Goal: Task Accomplishment & Management: Use online tool/utility

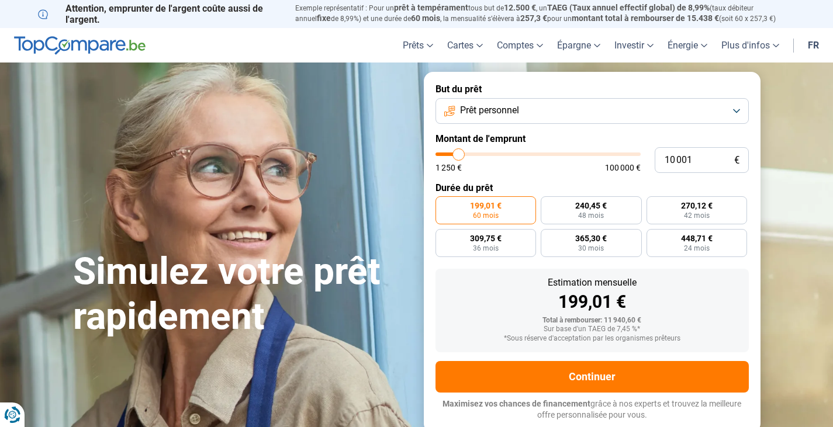
type input "12 000"
type input "12000"
type input "13 500"
type input "13500"
type input "16 500"
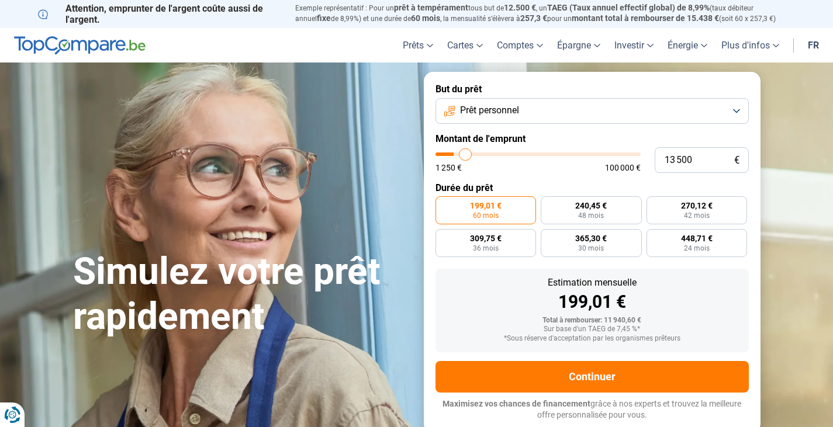
type input "16500"
type input "17 750"
type input "17750"
type input "19 000"
type input "19000"
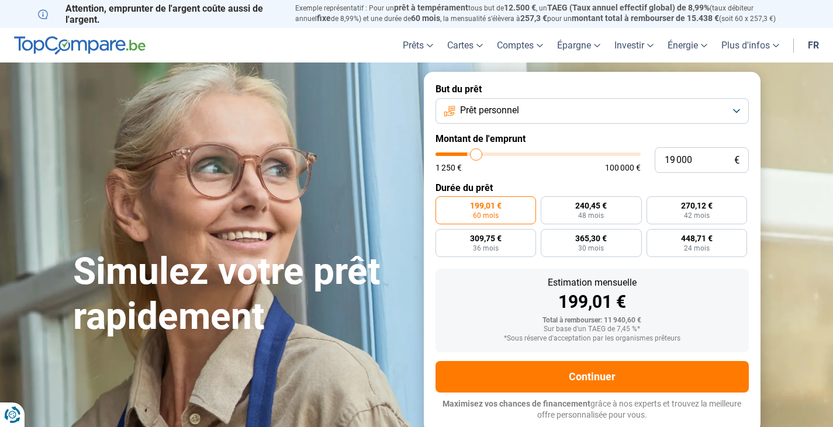
type input "20 500"
type input "20500"
type input "22 000"
type input "22000"
type input "23 750"
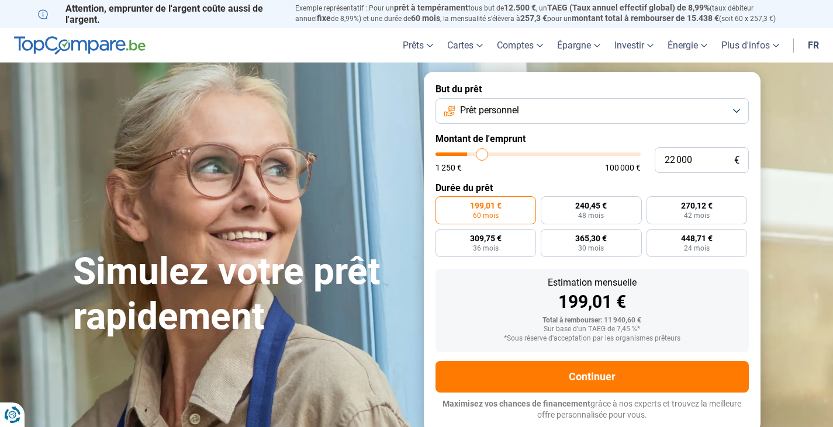
type input "23750"
type input "26 000"
type input "26000"
type input "29 500"
type input "29500"
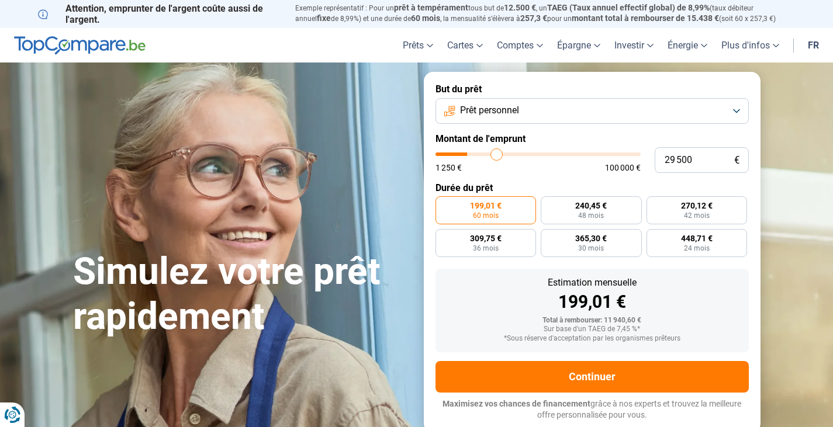
type input "32 250"
type input "32250"
type input "35 500"
type input "35500"
type input "37 250"
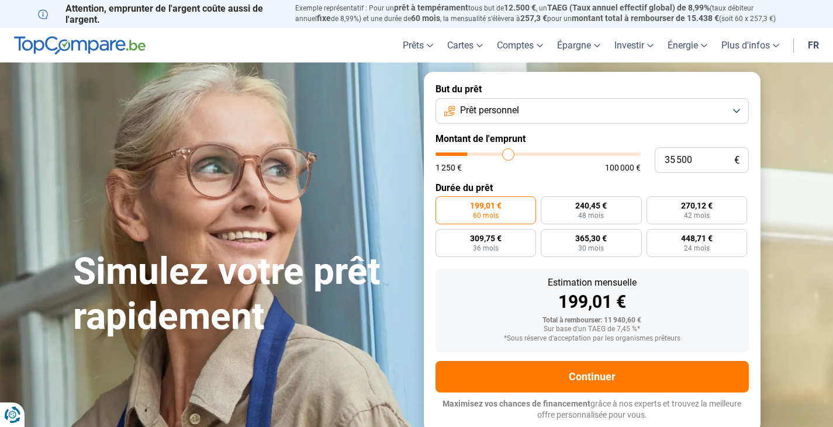
type input "37250"
type input "38 750"
type input "38750"
type input "40 000"
type input "40000"
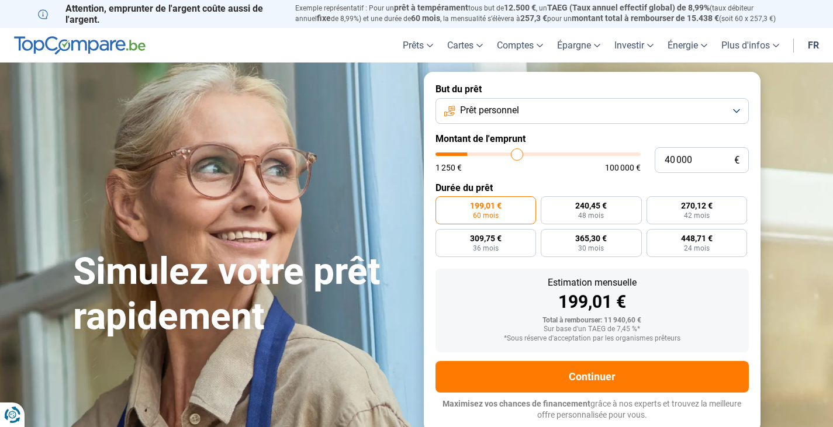
type input "41 250"
type input "41250"
type input "42 250"
type input "42250"
type input "42 750"
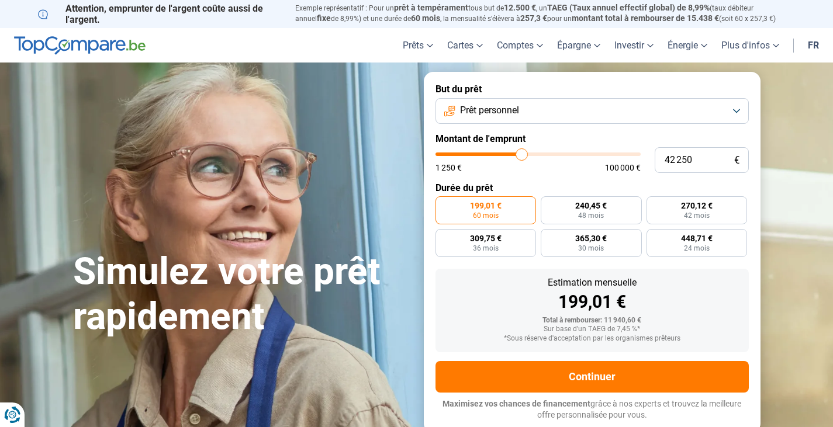
type input "42750"
type input "43 250"
type input "43250"
type input "45 500"
type input "45500"
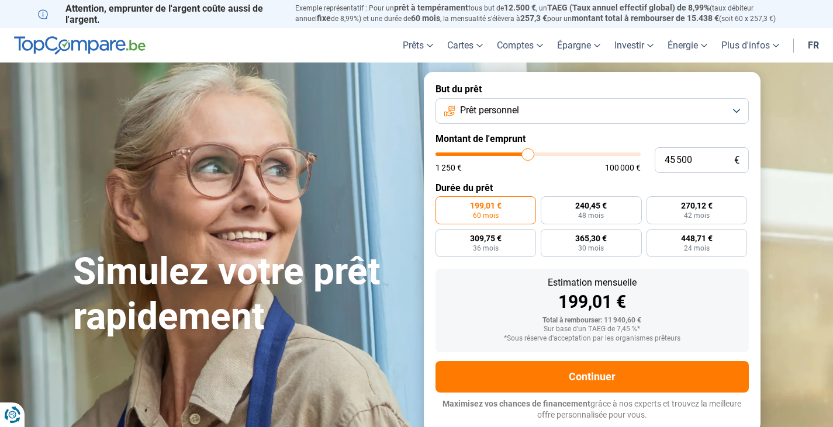
type input "49 000"
type input "49000"
type input "55 500"
type input "55500"
type input "61 250"
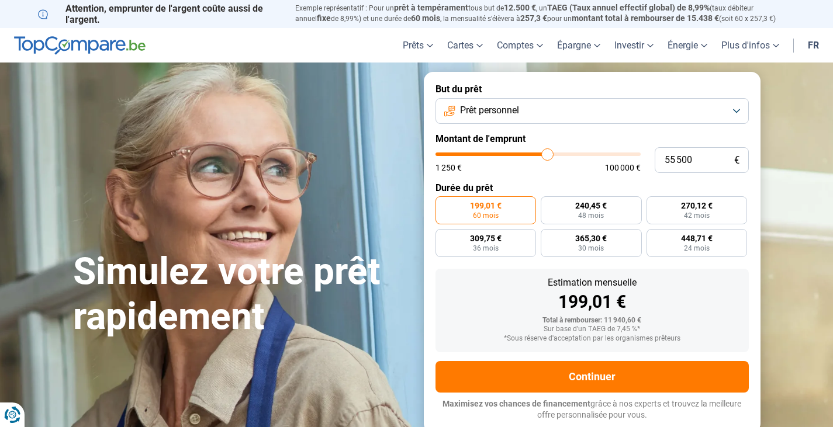
type input "61250"
type input "66 500"
type input "66500"
type input "71 250"
type input "71250"
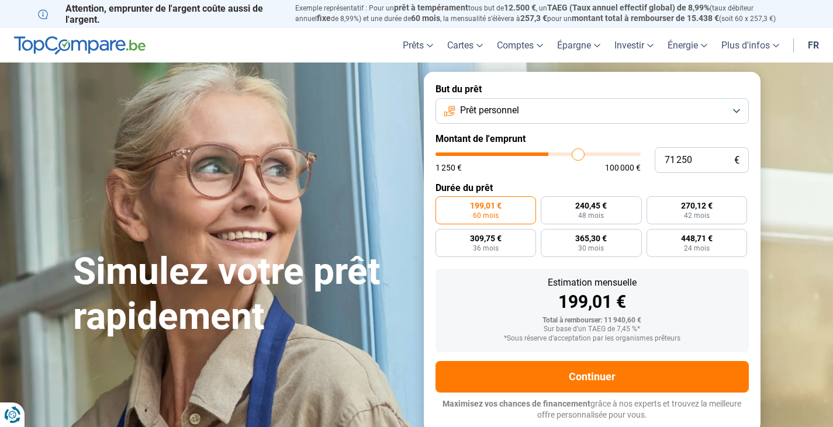
type input "75 750"
type input "75750"
type input "78 750"
type input "78750"
type input "81 000"
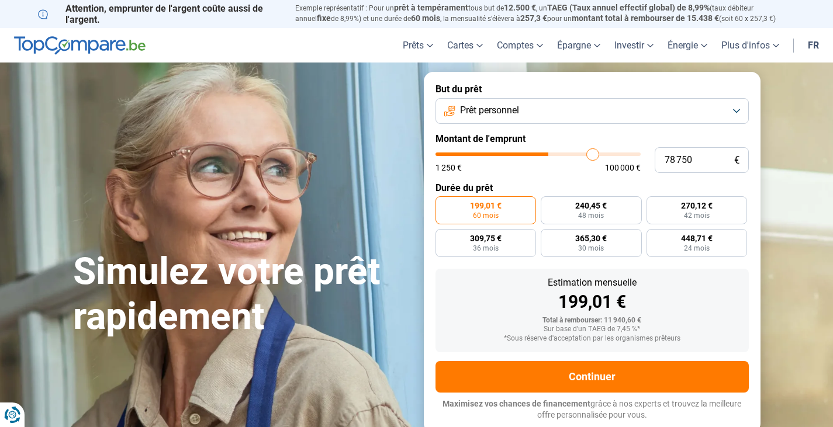
type input "81000"
type input "82 500"
type input "82500"
type input "83 750"
type input "83750"
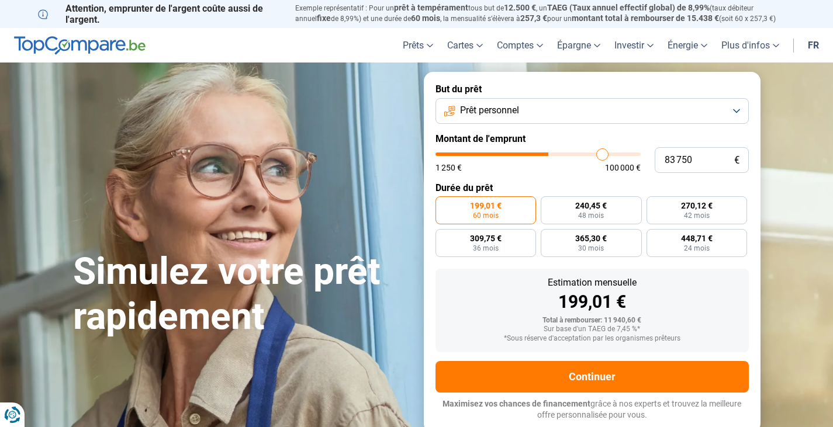
type input "84 750"
type input "84750"
type input "85 750"
type input "85750"
type input "87 000"
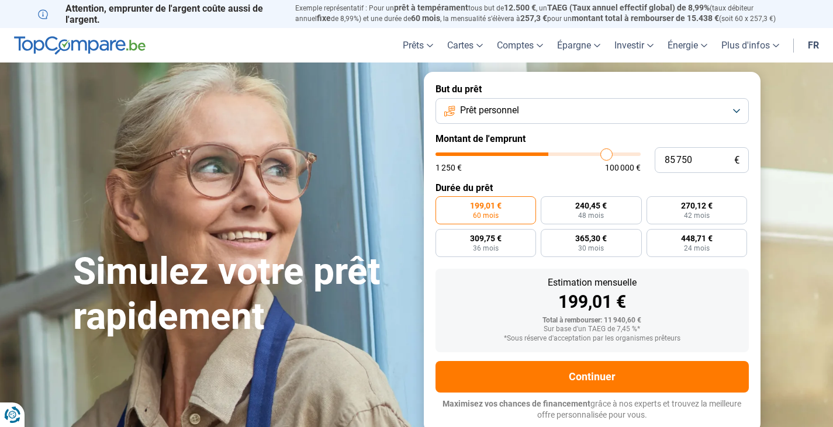
type input "87000"
type input "87 500"
type input "87500"
type input "89 000"
type input "89000"
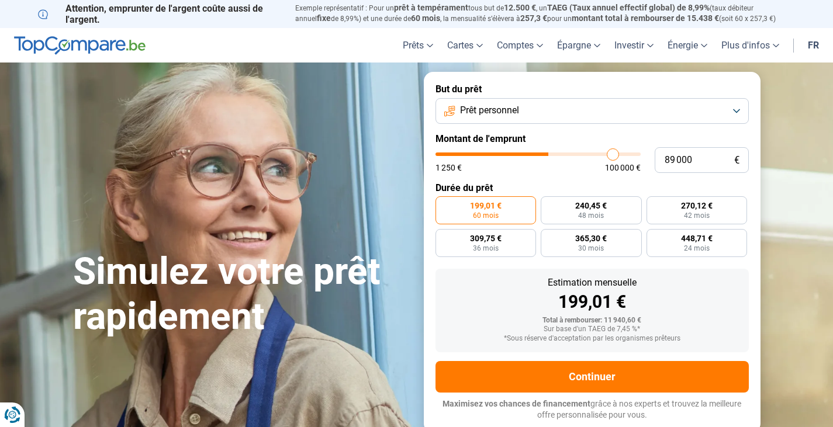
type input "90 250"
type input "90250"
type input "91 250"
type input "91250"
type input "92 750"
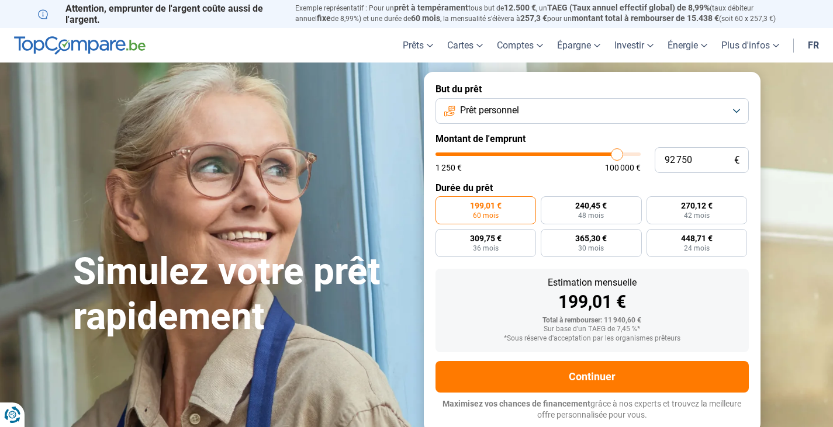
type input "92750"
type input "94 750"
type input "94750"
type input "97 250"
type input "97250"
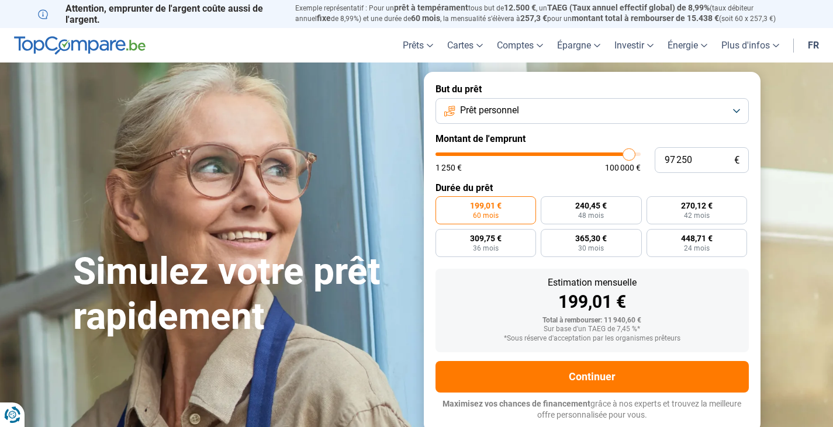
type input "99 750"
type input "99750"
type input "100 000"
drag, startPoint x: 463, startPoint y: 152, endPoint x: 646, endPoint y: 172, distance: 184.1
type input "100000"
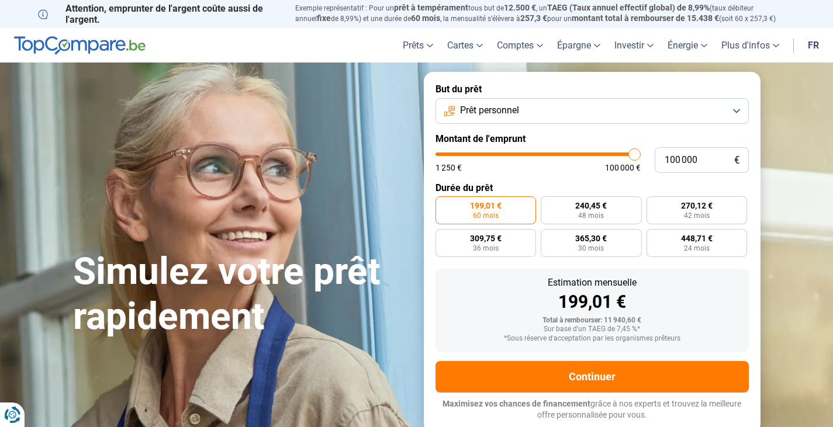
click at [641, 156] on input "range" at bounding box center [538, 155] width 205 height 4
radio input "false"
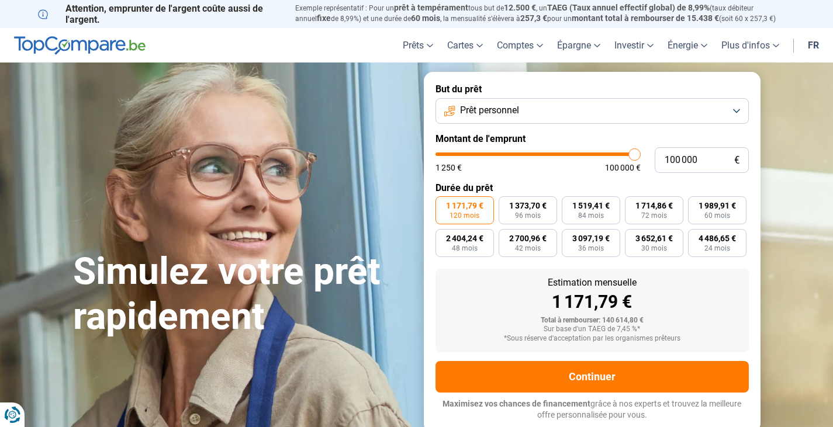
type input "98 000"
type input "98000"
type input "96 000"
type input "96000"
type input "94 250"
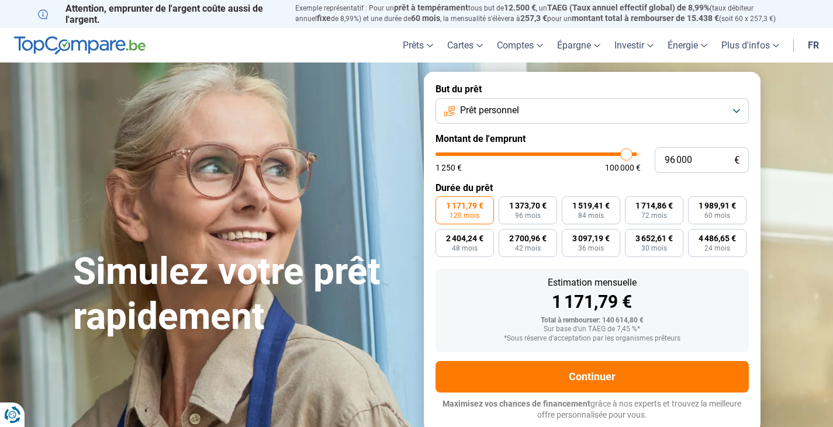
type input "94250"
type input "92 000"
type input "92000"
type input "90 000"
type input "90000"
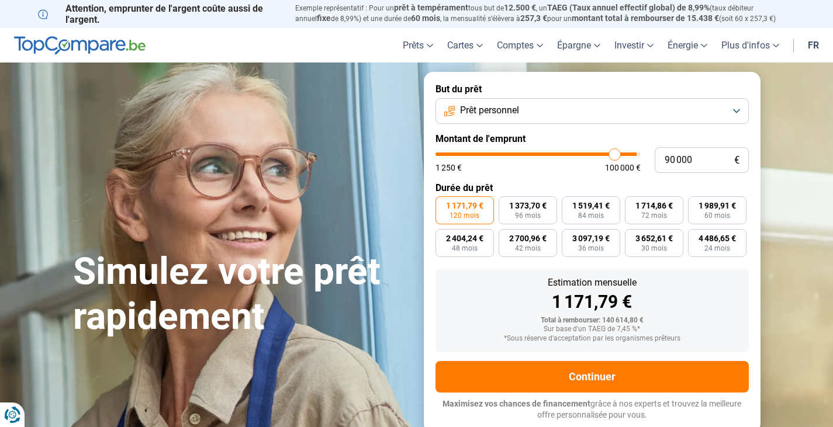
type input "88 750"
type input "88750"
type input "86 500"
type input "86500"
type input "84 500"
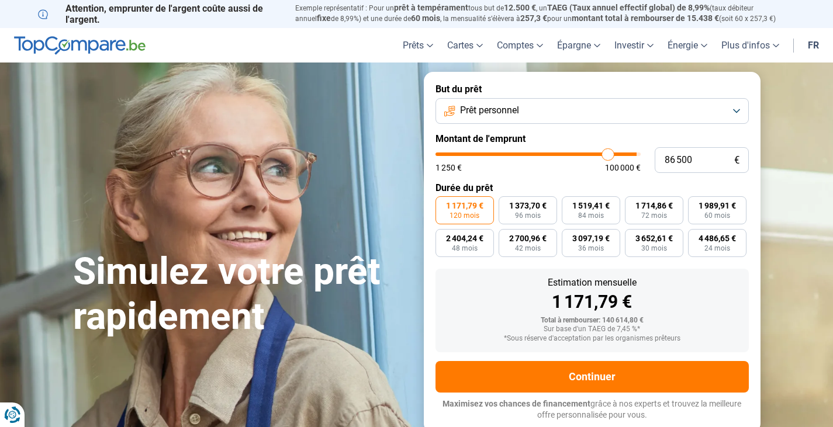
type input "84500"
type input "83 000"
type input "83000"
type input "82 250"
type input "82250"
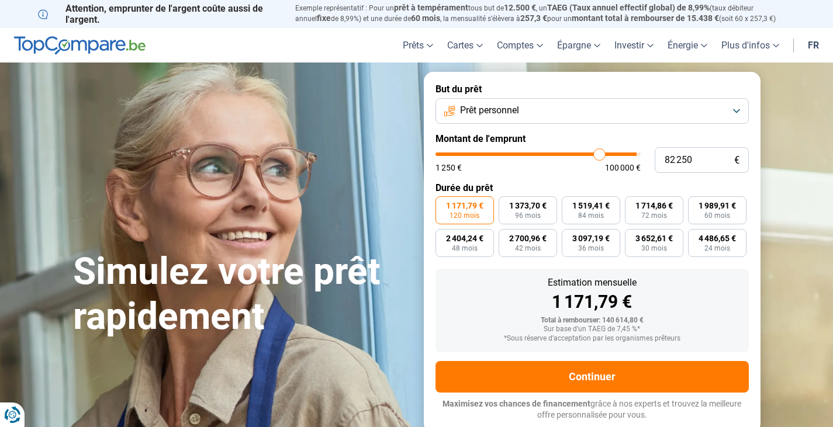
type input "81 500"
type input "81500"
type input "81 000"
type input "81000"
type input "80 750"
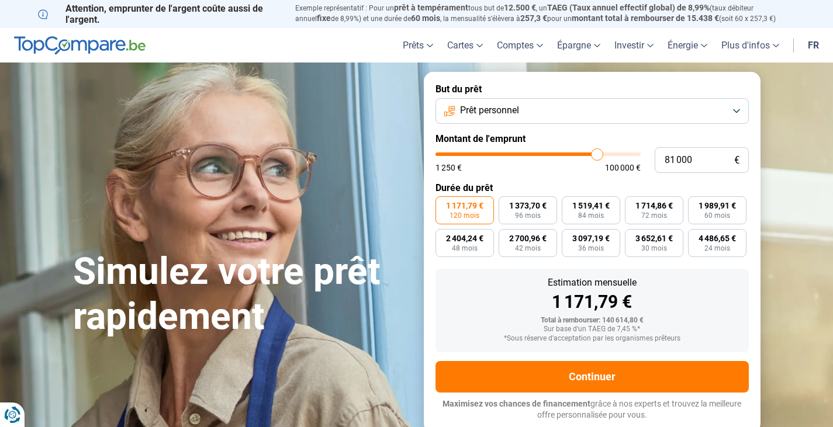
type input "80750"
type input "80 250"
type input "80250"
type input "80 000"
type input "80000"
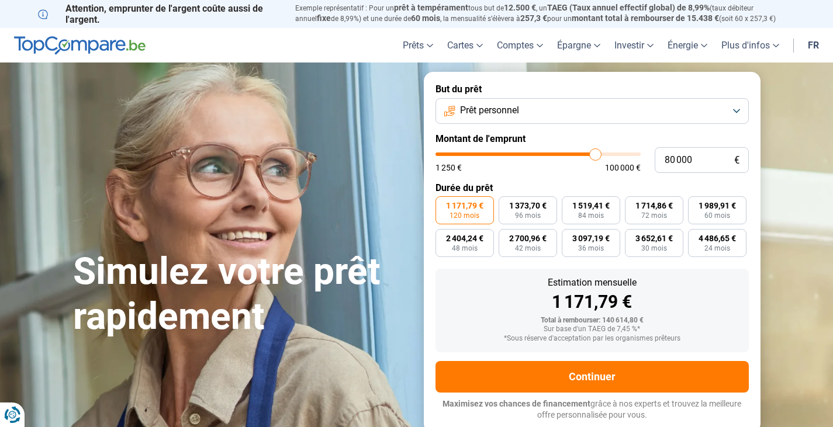
type input "79 750"
type input "79750"
type input "79 250"
type input "79250"
type input "79 000"
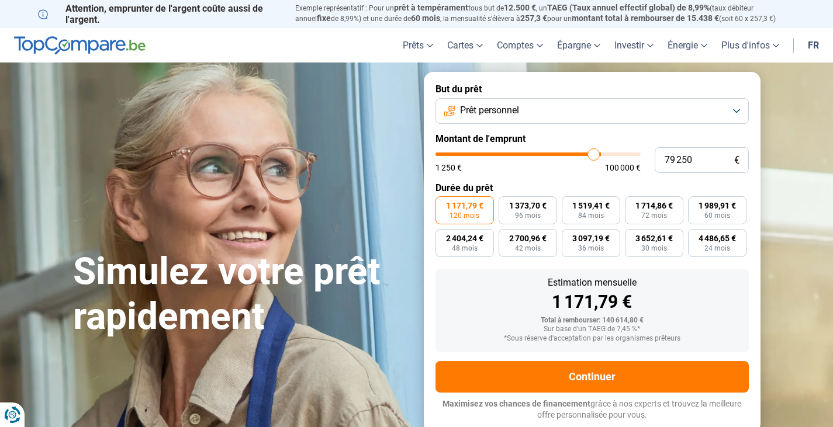
type input "79000"
type input "78 750"
type input "78750"
type input "78 250"
type input "78250"
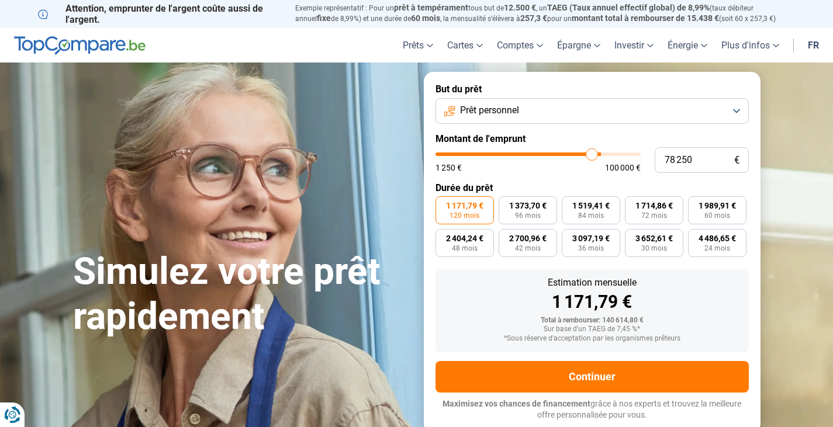
type input "78 000"
type input "78000"
type input "77 750"
type input "77750"
type input "77 500"
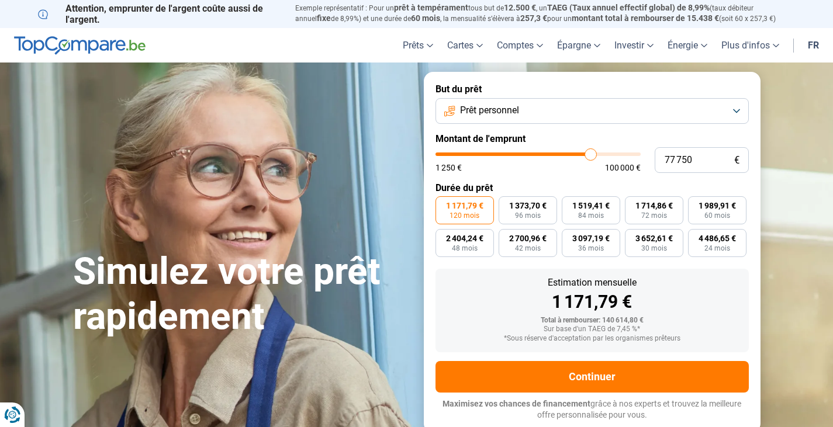
type input "77500"
type input "77 750"
type input "77750"
type input "81 000"
type input "81000"
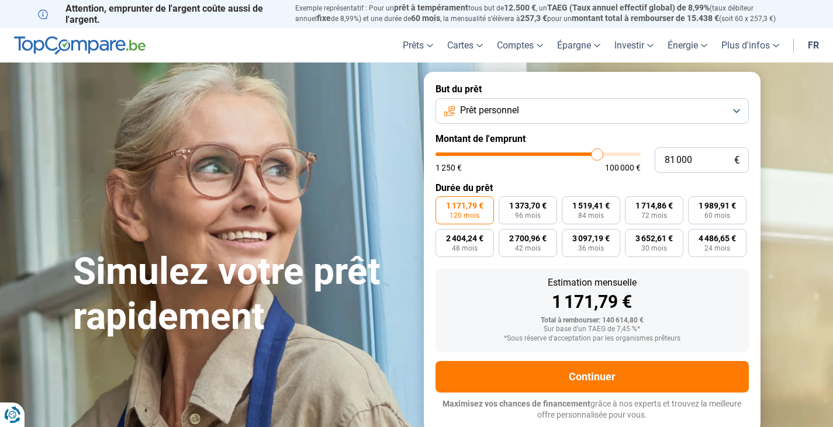
type input "83 500"
type input "83500"
type input "86 000"
type input "86000"
type input "89 250"
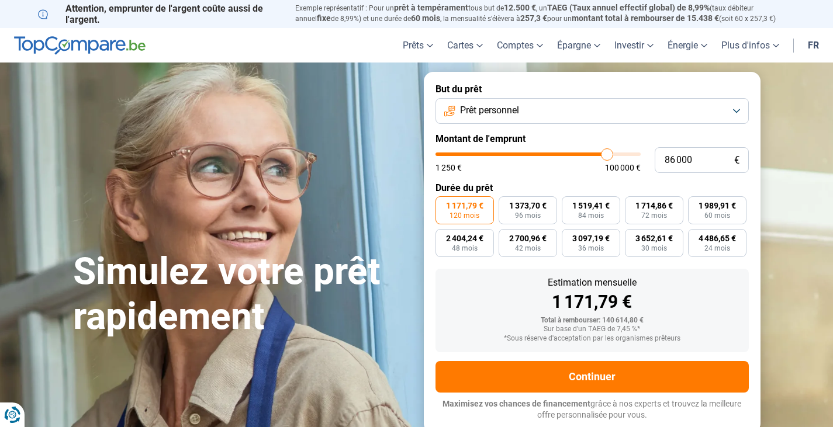
type input "89250"
type input "94 000"
type input "94000"
type input "97 250"
type input "97250"
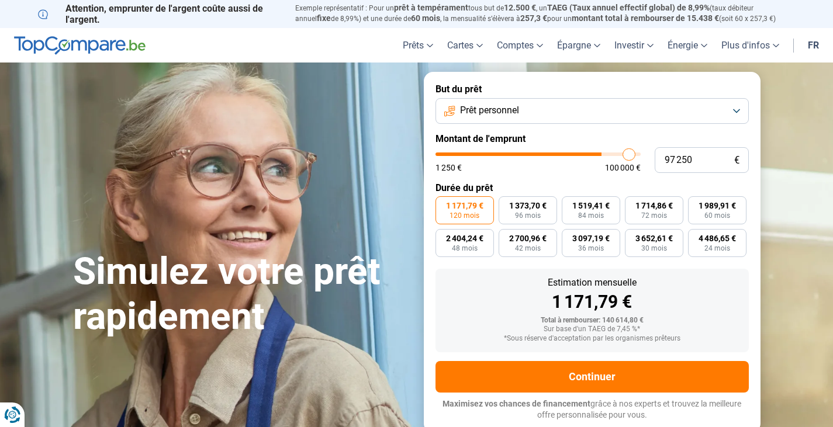
type input "99 500"
type input "99500"
type input "100 000"
type input "100000"
drag, startPoint x: 636, startPoint y: 156, endPoint x: 646, endPoint y: 155, distance: 10.0
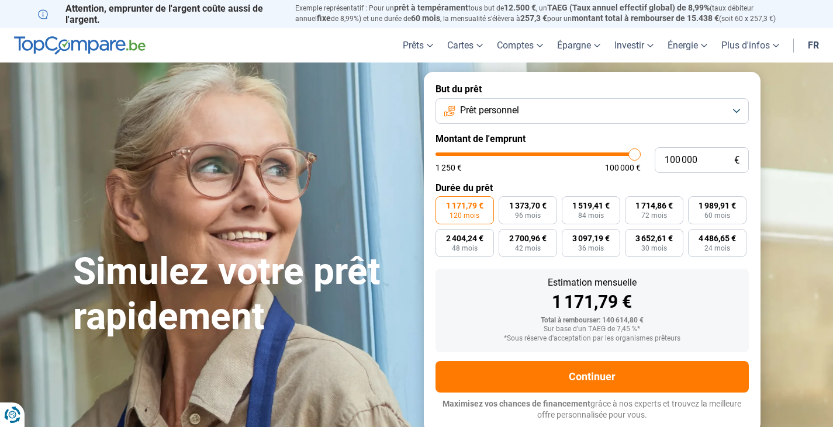
click at [641, 155] on input "range" at bounding box center [538, 155] width 205 height 4
click at [586, 114] on button "Prêt personnel" at bounding box center [592, 111] width 313 height 26
